Goal: Information Seeking & Learning: Learn about a topic

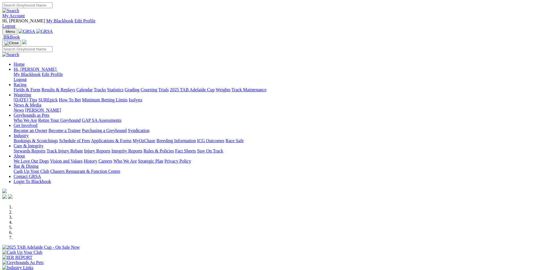
click at [93, 87] on link "Calendar" at bounding box center [84, 89] width 16 height 5
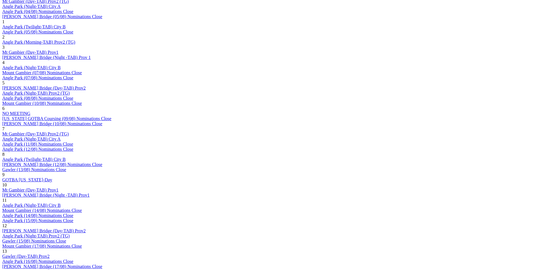
scroll to position [453, 0]
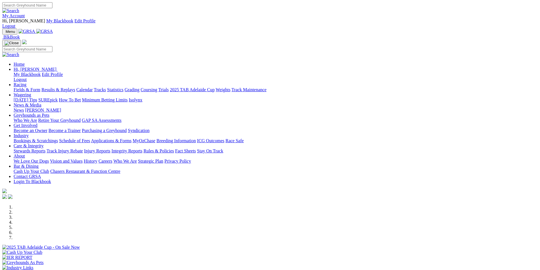
click at [26, 82] on link "Racing" at bounding box center [20, 84] width 13 height 5
click at [124, 87] on link "Statistics" at bounding box center [115, 89] width 16 height 5
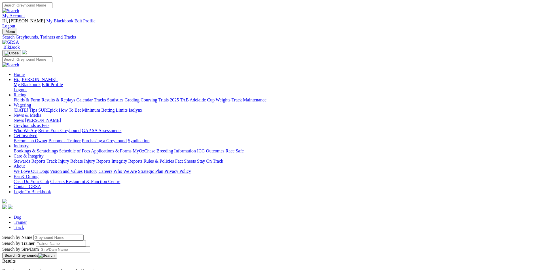
click at [86, 241] on input "Search by Trainer name" at bounding box center [61, 244] width 50 height 6
type input "[PERSON_NAME]"
click at [57, 253] on button "Search Greyhounds" at bounding box center [29, 256] width 55 height 6
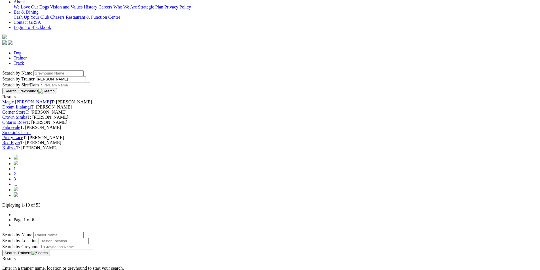
scroll to position [170, 0]
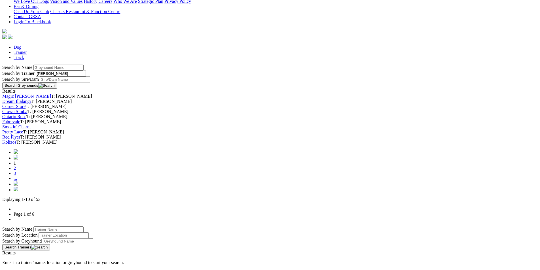
click at [17, 181] on link "..." at bounding box center [15, 178] width 3 height 5
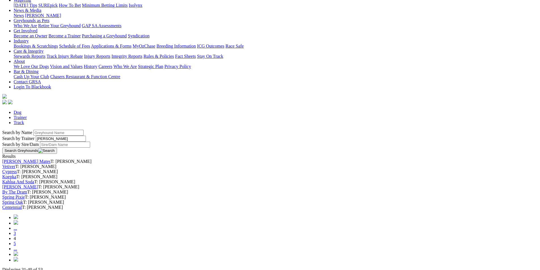
scroll to position [170, 0]
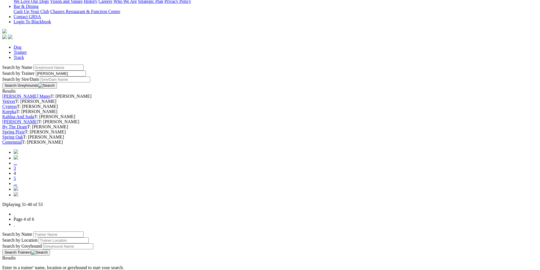
click at [16, 181] on link "5" at bounding box center [15, 178] width 2 height 5
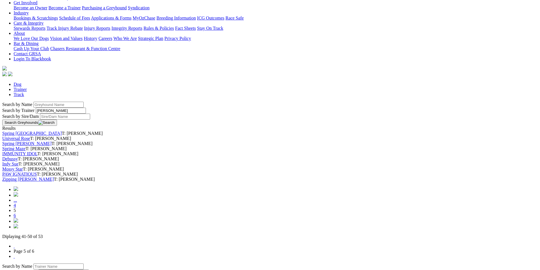
scroll to position [142, 0]
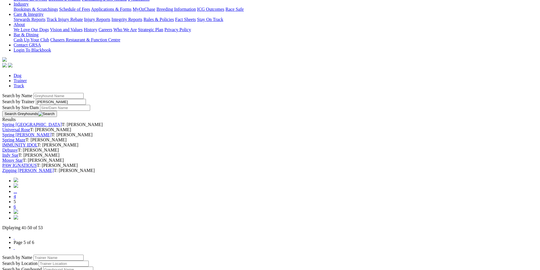
click at [18, 158] on link "Indy Sue" at bounding box center [10, 155] width 16 height 5
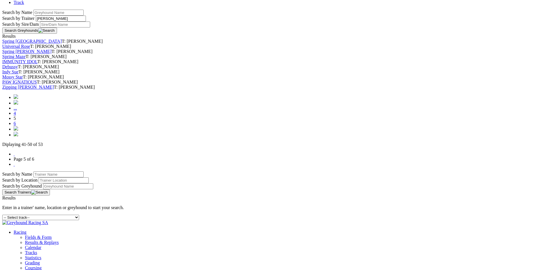
scroll to position [227, 0]
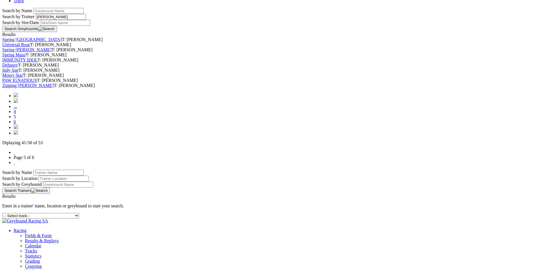
click at [266, 114] on li "4" at bounding box center [276, 111] width 524 height 5
click at [16, 114] on link "4" at bounding box center [15, 111] width 2 height 5
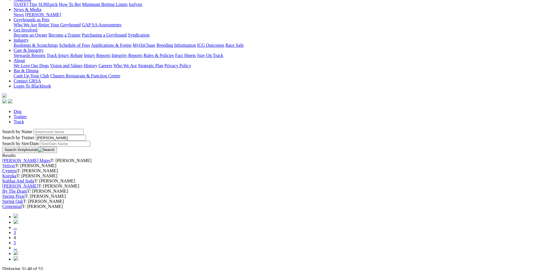
scroll to position [170, 0]
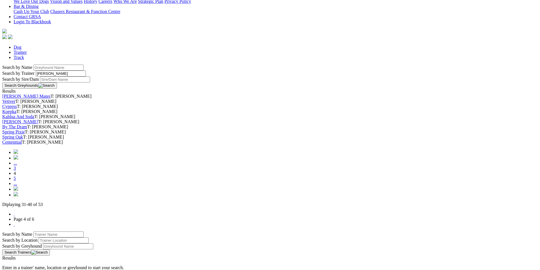
click at [16, 181] on link "5" at bounding box center [15, 178] width 2 height 5
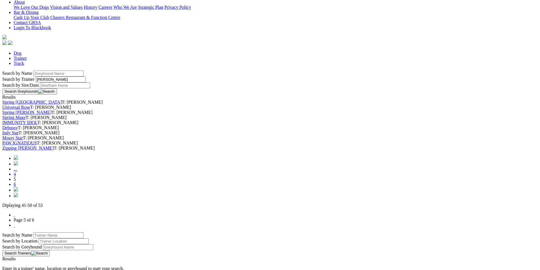
scroll to position [255, 0]
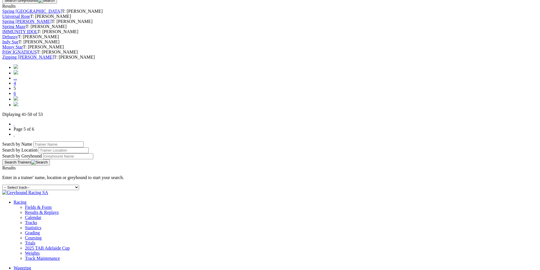
click at [16, 86] on link "4" at bounding box center [15, 83] width 2 height 5
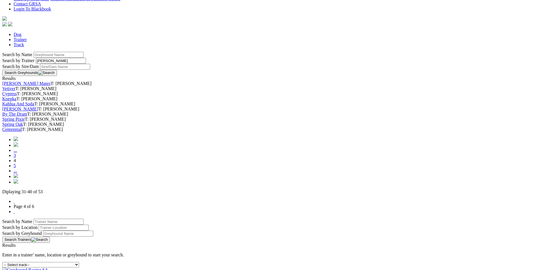
scroll to position [198, 0]
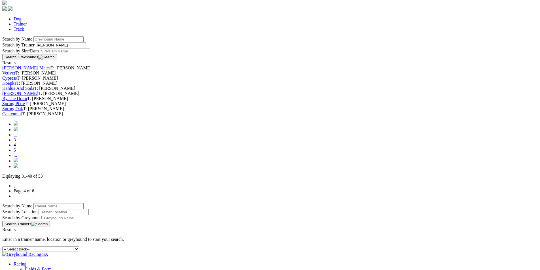
click at [16, 142] on link "3" at bounding box center [15, 139] width 2 height 5
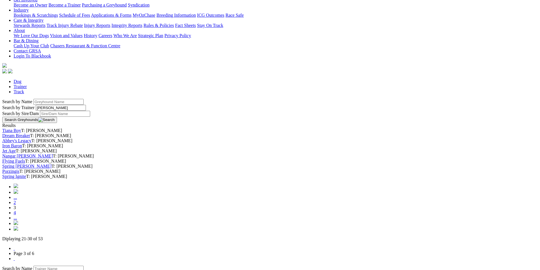
scroll to position [170, 0]
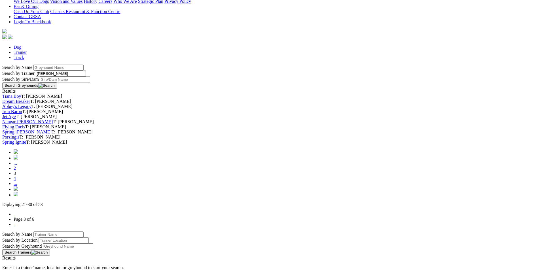
click at [26, 145] on link "Spring Ignite" at bounding box center [14, 142] width 24 height 5
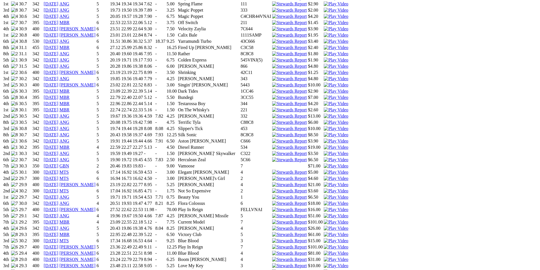
scroll to position [397, 0]
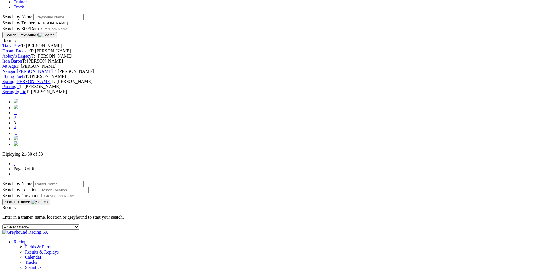
scroll to position [255, 0]
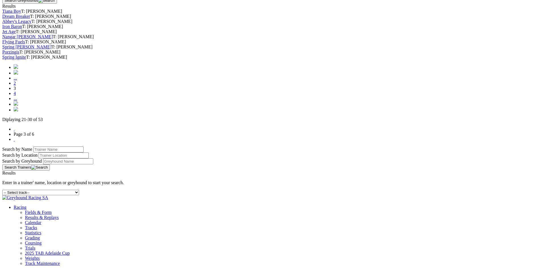
click at [16, 96] on link "4" at bounding box center [15, 93] width 2 height 5
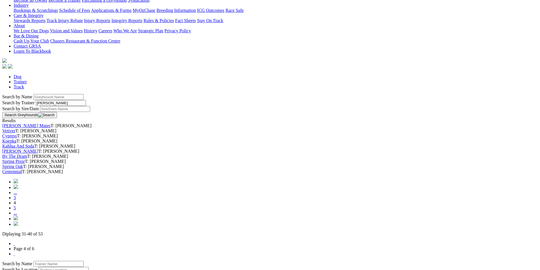
scroll to position [170, 0]
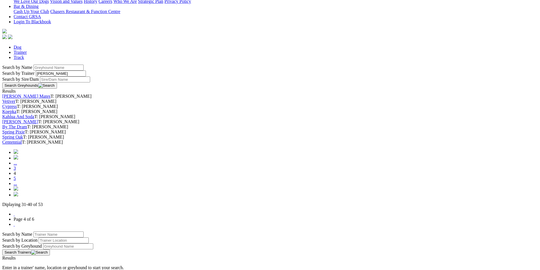
click at [16, 181] on link "5" at bounding box center [15, 178] width 2 height 5
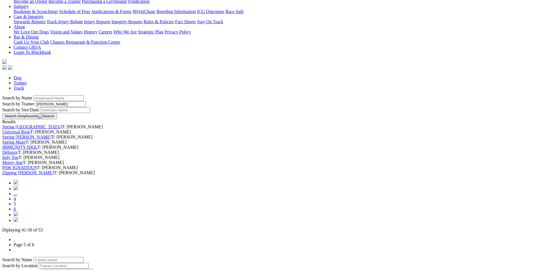
scroll to position [142, 0]
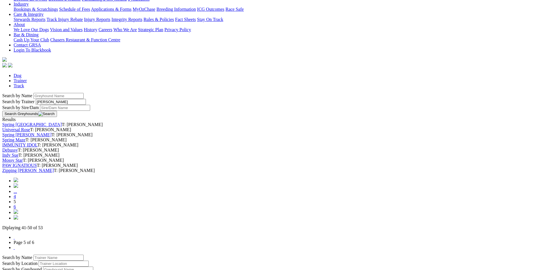
click at [18, 158] on link "Indy Sue" at bounding box center [10, 155] width 16 height 5
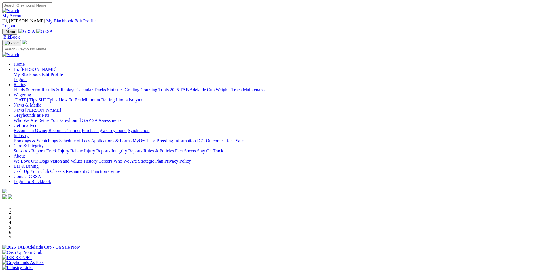
scroll to position [283, 0]
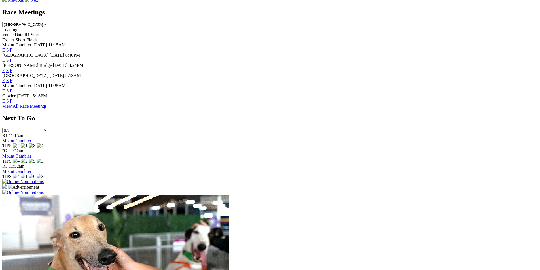
click at [44, 179] on img at bounding box center [22, 181] width 41 height 5
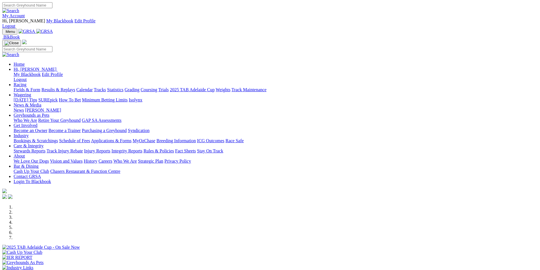
scroll to position [170, 0]
